Goal: Transaction & Acquisition: Purchase product/service

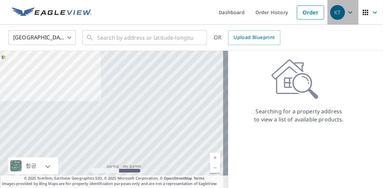
click at [346, 13] on icon "button" at bounding box center [350, 12] width 8 height 8
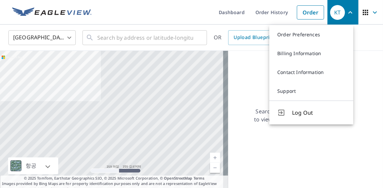
click at [193, 12] on ul "Dashboard Order History Order" at bounding box center [212, 12] width 232 height 25
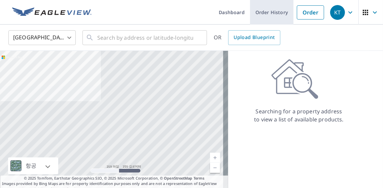
click at [267, 16] on link "Order History" at bounding box center [271, 12] width 43 height 25
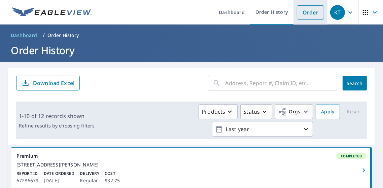
click at [308, 12] on link "Order" at bounding box center [310, 12] width 27 height 14
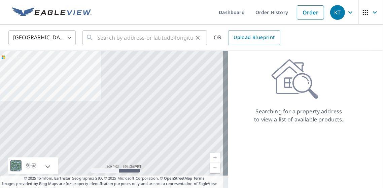
click at [97, 36] on div "​" at bounding box center [144, 37] width 124 height 15
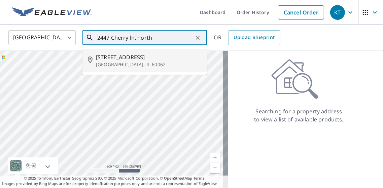
click at [124, 56] on span "[STREET_ADDRESS]" at bounding box center [149, 57] width 106 height 8
type input "[STREET_ADDRESS]"
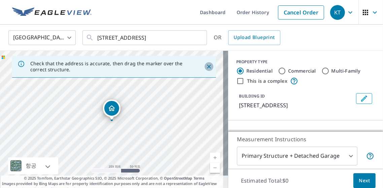
click at [207, 66] on icon "Close" at bounding box center [209, 67] width 4 height 4
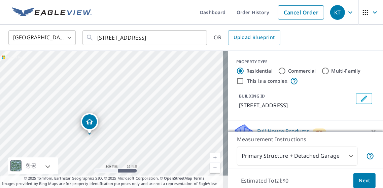
drag, startPoint x: 117, startPoint y: 137, endPoint x: 139, endPoint y: 127, distance: 24.7
click at [139, 127] on div "[STREET_ADDRESS]" at bounding box center [114, 121] width 228 height 141
click at [313, 47] on div "[GEOGRAPHIC_DATA] [GEOGRAPHIC_DATA] ​ [STREET_ADDRESS] ​ OR Upload Blueprint" at bounding box center [191, 38] width 383 height 26
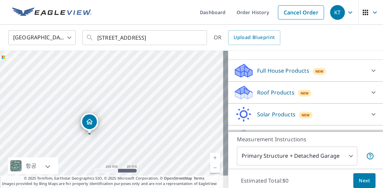
scroll to position [76, 0]
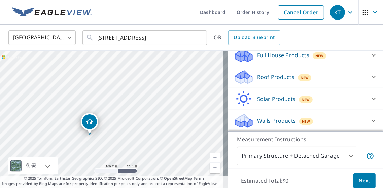
click at [339, 155] on body "KT KT Dashboard Order History Cancel Order KT [GEOGRAPHIC_DATA] [GEOGRAPHIC_DAT…" at bounding box center [191, 94] width 383 height 188
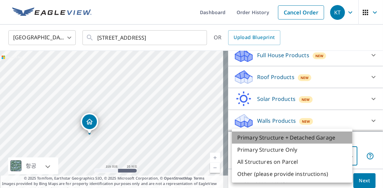
click at [330, 136] on li "Primary Structure + Detached Garage" at bounding box center [292, 138] width 120 height 12
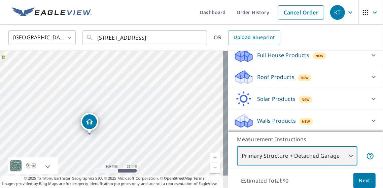
scroll to position [26, 0]
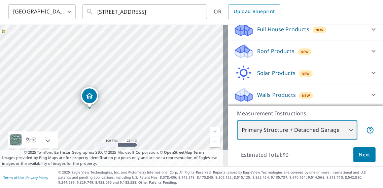
click at [88, 111] on div "[STREET_ADDRESS]" at bounding box center [114, 95] width 228 height 141
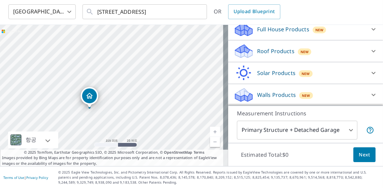
click at [88, 97] on icon "Dropped pin, building 1, Residential property, 2447 Cherry Ln Northbrook, IL 60…" at bounding box center [89, 96] width 7 height 6
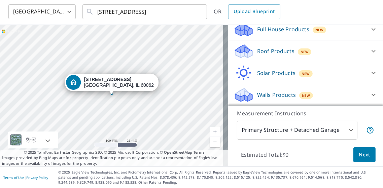
click at [362, 152] on span "Next" at bounding box center [364, 155] width 11 height 8
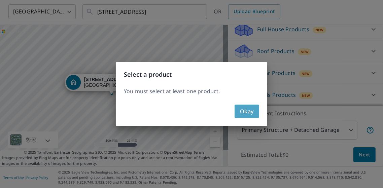
click at [240, 111] on span "Okay" at bounding box center [247, 111] width 14 height 9
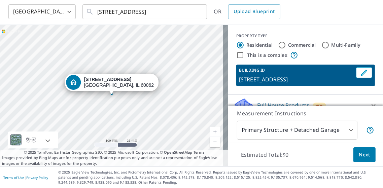
scroll to position [34, 0]
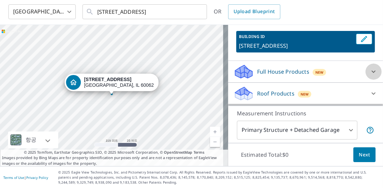
click at [369, 72] on icon at bounding box center [373, 72] width 8 height 8
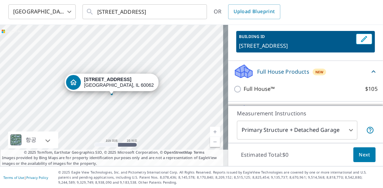
scroll to position [67, 0]
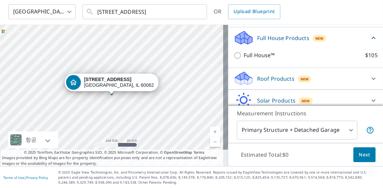
click at [369, 75] on icon at bounding box center [373, 79] width 8 height 8
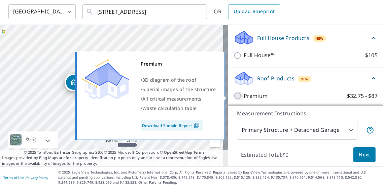
click at [234, 95] on input "Premium $32.75 - $87" at bounding box center [239, 96] width 10 height 8
checkbox input "true"
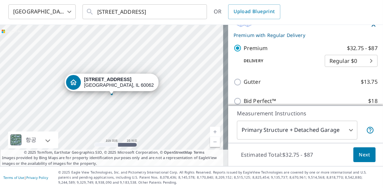
scroll to position [145, 0]
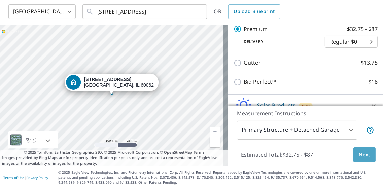
click at [359, 152] on span "Next" at bounding box center [364, 155] width 11 height 8
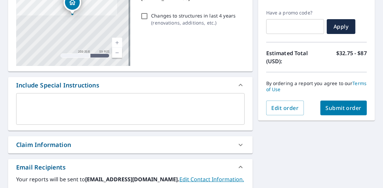
scroll to position [90, 0]
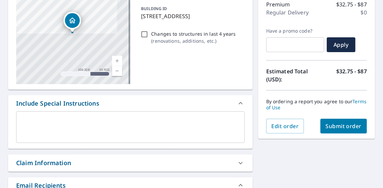
drag, startPoint x: 346, startPoint y: 130, endPoint x: 274, endPoint y: 91, distance: 82.2
click at [273, 93] on div "Order Summary Premium $32.75 - $87 Regular Delivery $0 Have a promo code? ​ App…" at bounding box center [316, 58] width 117 height 161
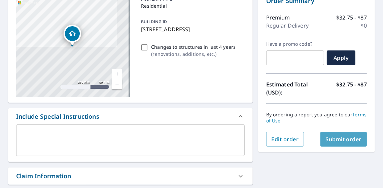
click at [335, 139] on span "Submit order" at bounding box center [344, 139] width 36 height 7
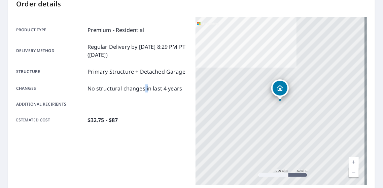
click at [142, 92] on p "No structural changes in last 4 years" at bounding box center [134, 88] width 95 height 8
